Goal: Transaction & Acquisition: Purchase product/service

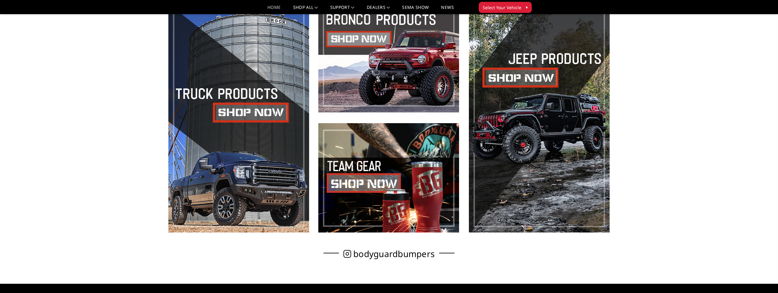
scroll to position [405, 0]
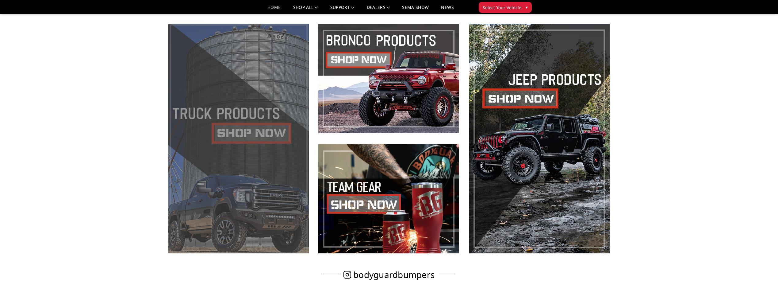
click at [242, 136] on span at bounding box center [238, 138] width 141 height 229
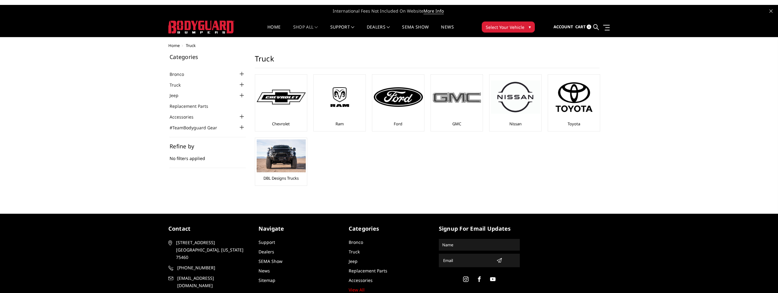
click at [469, 102] on img at bounding box center [456, 97] width 49 height 14
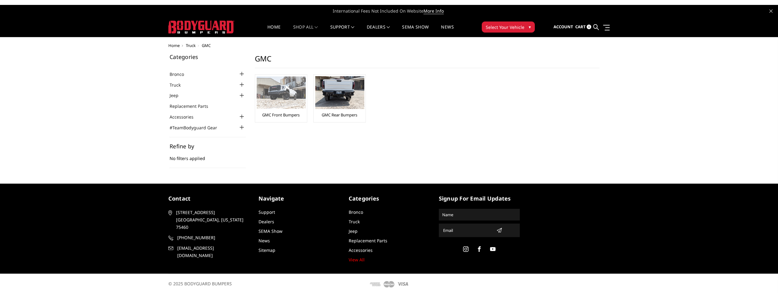
click at [289, 102] on img at bounding box center [281, 92] width 49 height 32
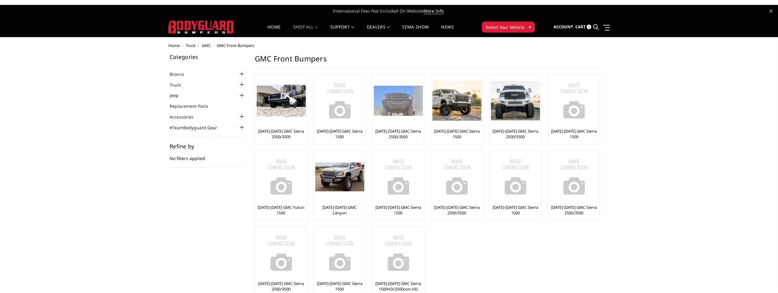
click at [402, 133] on link "[DATE]-[DATE] GMC Sierra 2500/3500" at bounding box center [398, 133] width 49 height 11
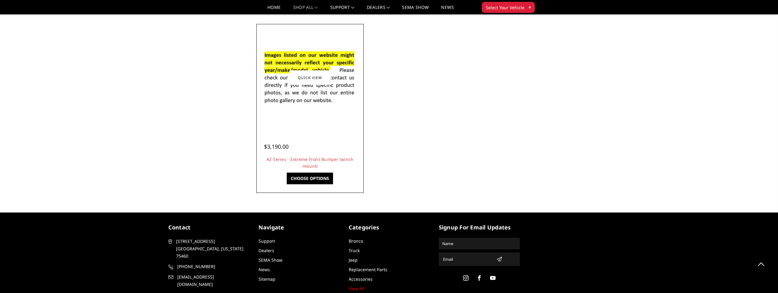
scroll to position [517, 0]
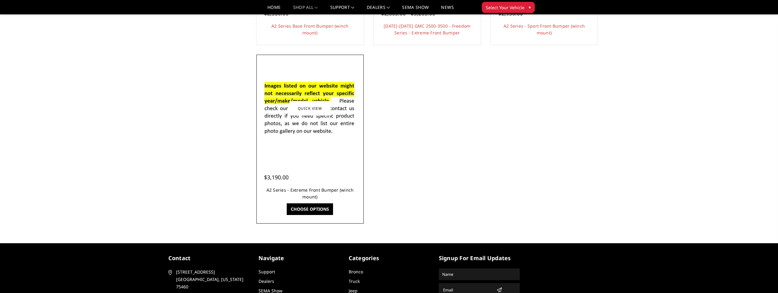
click at [309, 190] on link "A2 Series - Extreme Front Bumper (winch mount)" at bounding box center [310, 193] width 87 height 13
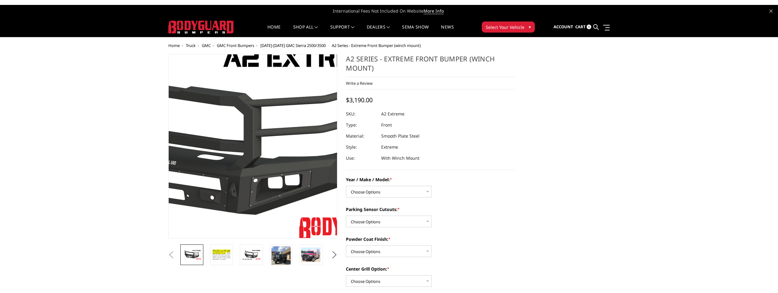
click at [284, 164] on img at bounding box center [212, 142] width 393 height 221
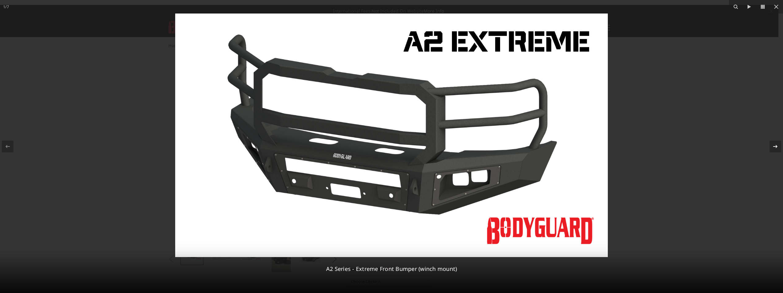
click at [773, 144] on icon at bounding box center [774, 146] width 7 height 7
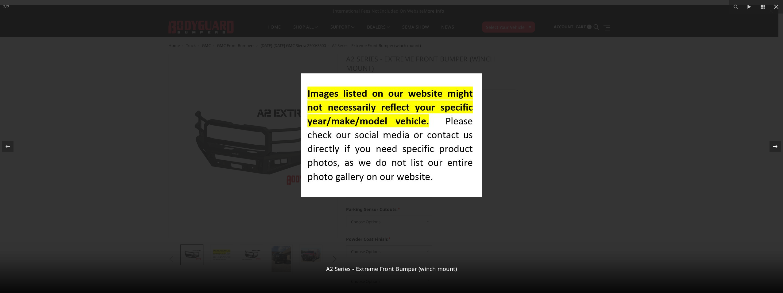
click at [773, 144] on icon at bounding box center [774, 146] width 7 height 7
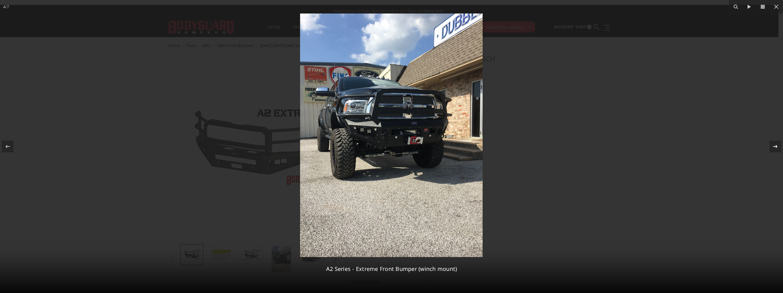
click at [773, 144] on icon at bounding box center [774, 146] width 7 height 7
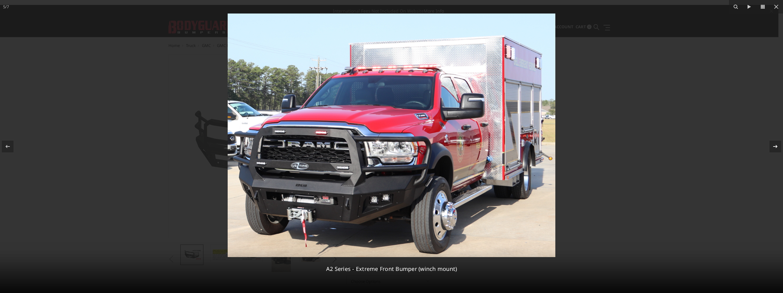
click at [773, 144] on icon at bounding box center [774, 146] width 7 height 7
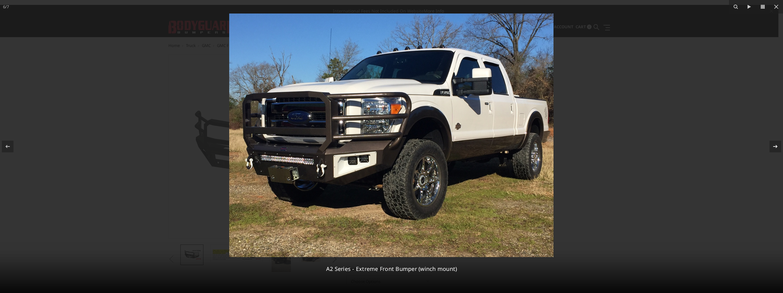
click at [773, 144] on icon at bounding box center [774, 146] width 7 height 7
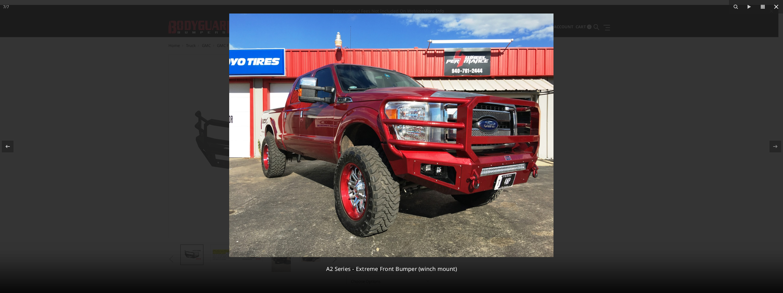
click at [774, 4] on icon at bounding box center [775, 6] width 7 height 7
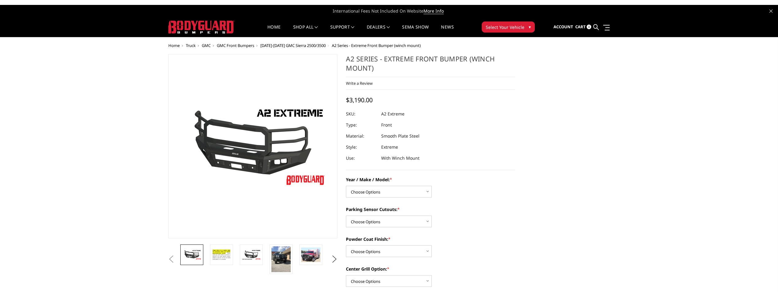
scroll to position [0, 60]
